Goal: Task Accomplishment & Management: Find specific page/section

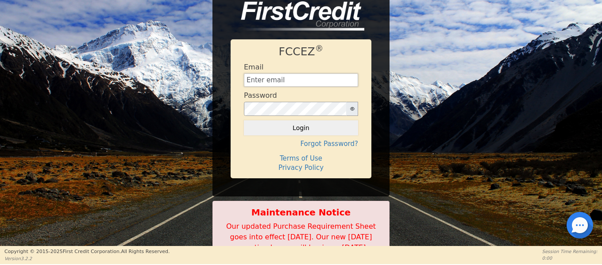
type input "[EMAIL_ADDRESS][DOMAIN_NAME]"
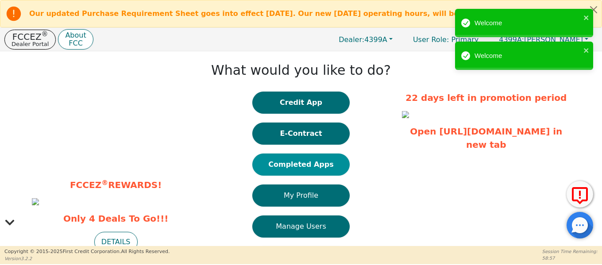
click at [299, 160] on button "Completed Apps" at bounding box center [300, 165] width 97 height 22
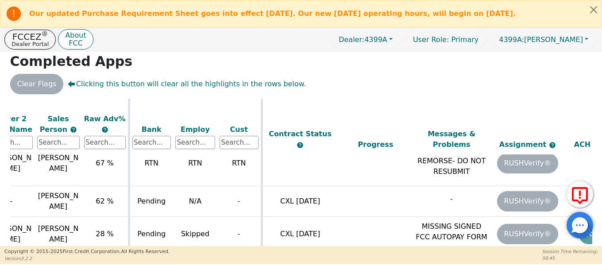
scroll to position [615, 279]
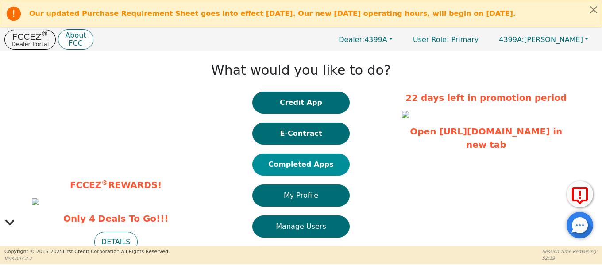
click at [279, 172] on button "Completed Apps" at bounding box center [300, 165] width 97 height 22
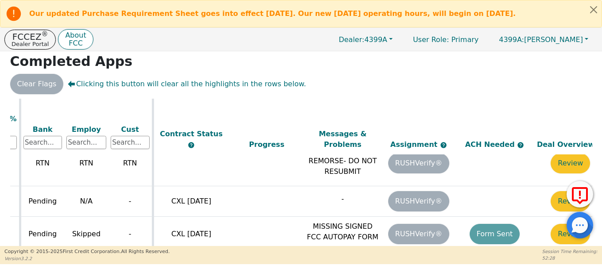
scroll to position [615, 389]
